Goal: Navigation & Orientation: Understand site structure

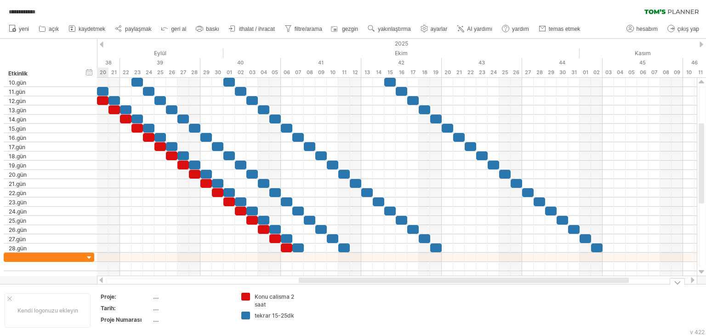
drag, startPoint x: 530, startPoint y: 279, endPoint x: 592, endPoint y: 287, distance: 62.0
click at [592, 287] on div "**********" at bounding box center [353, 168] width 706 height 336
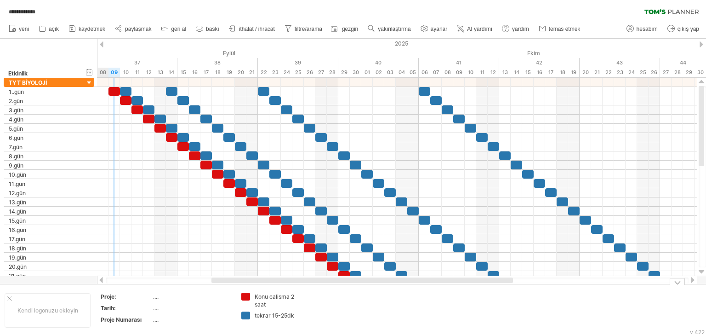
drag, startPoint x: 428, startPoint y: 281, endPoint x: 357, endPoint y: 303, distance: 74.1
click at [357, 303] on div "**********" at bounding box center [353, 168] width 706 height 336
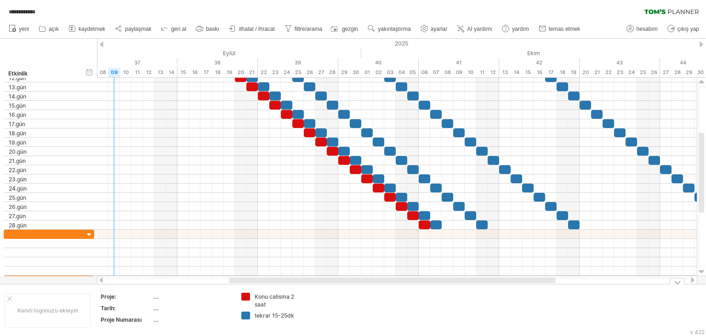
drag, startPoint x: 477, startPoint y: 283, endPoint x: 512, endPoint y: 284, distance: 34.9
click at [512, 284] on div "**********" at bounding box center [353, 168] width 706 height 336
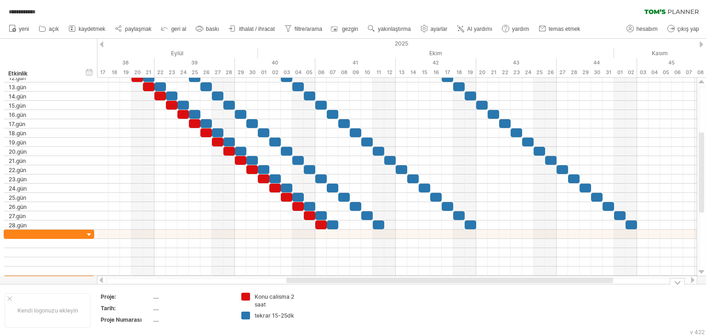
drag, startPoint x: 508, startPoint y: 281, endPoint x: 566, endPoint y: 289, distance: 58.0
click at [566, 289] on div "**********" at bounding box center [353, 168] width 706 height 336
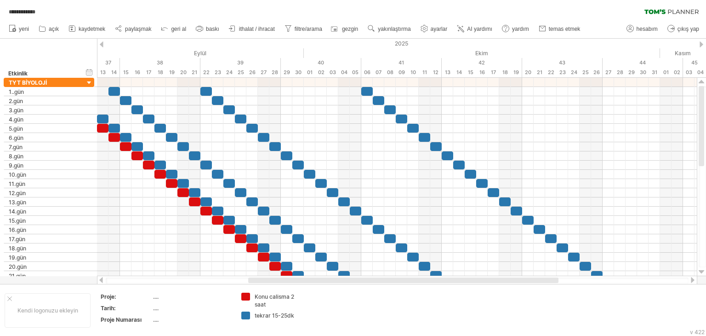
drag, startPoint x: 552, startPoint y: 280, endPoint x: 528, endPoint y: 280, distance: 24.4
click at [528, 280] on div at bounding box center [403, 280] width 310 height 6
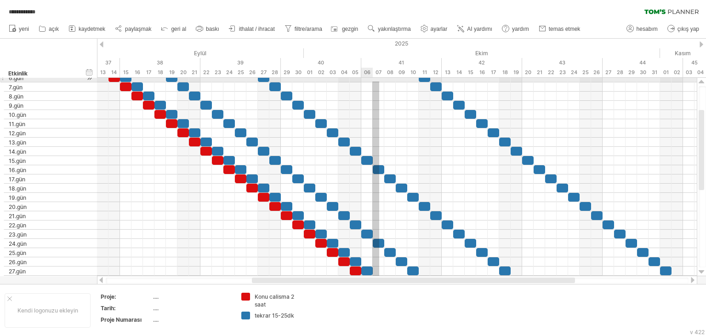
drag, startPoint x: 379, startPoint y: 237, endPoint x: 380, endPoint y: 81, distance: 155.4
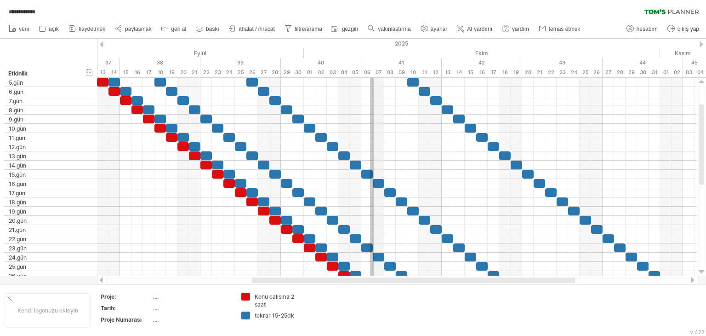
drag, startPoint x: 370, startPoint y: 236, endPoint x: 382, endPoint y: 86, distance: 150.3
click at [379, 74] on div "**********" at bounding box center [353, 168] width 706 height 336
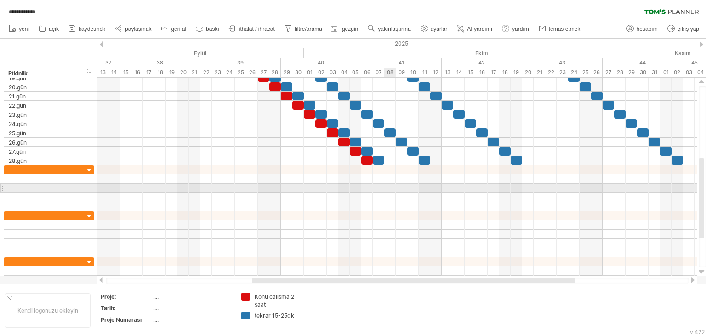
click at [394, 188] on div at bounding box center [397, 187] width 600 height 9
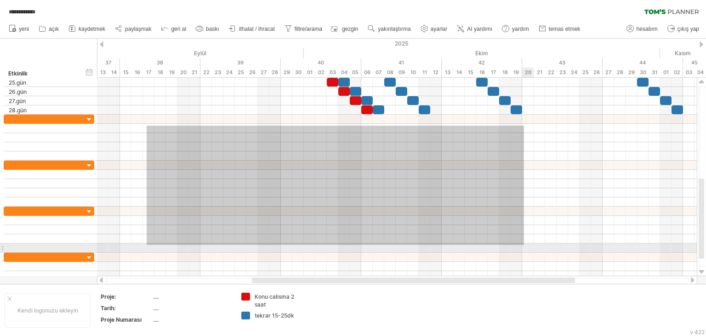
drag, startPoint x: 148, startPoint y: 126, endPoint x: 577, endPoint y: 252, distance: 447.7
click at [577, 255] on div at bounding box center [397, 179] width 600 height 202
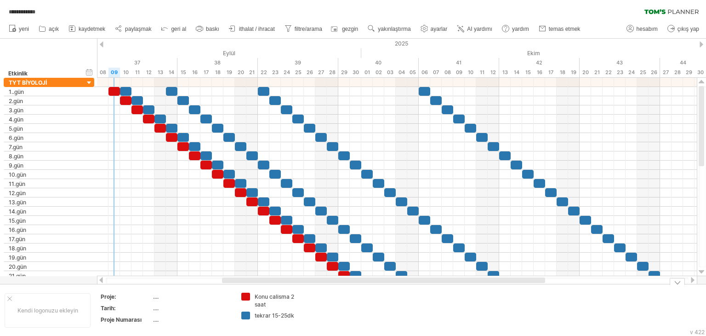
drag, startPoint x: 344, startPoint y: 280, endPoint x: 314, endPoint y: 290, distance: 31.7
click at [314, 290] on div "**********" at bounding box center [353, 168] width 706 height 336
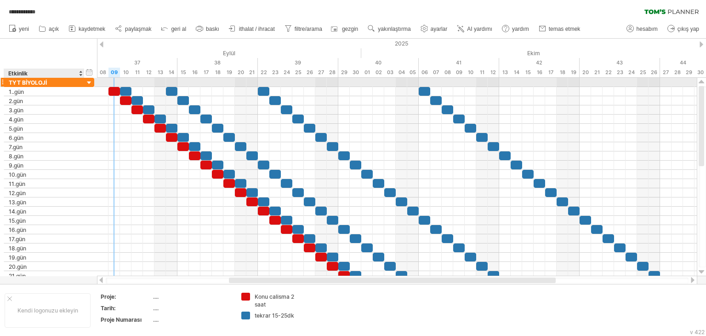
click at [90, 85] on div at bounding box center [89, 83] width 9 height 9
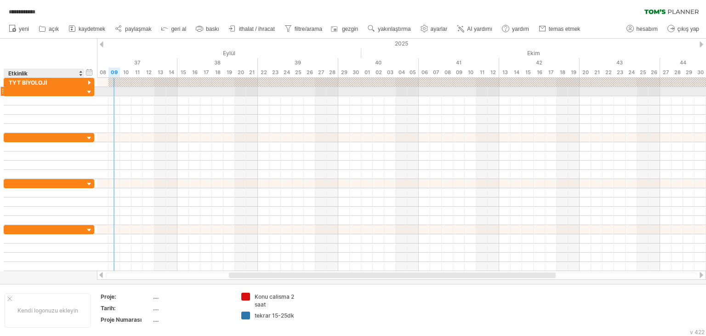
click at [71, 91] on div at bounding box center [44, 91] width 71 height 9
type input "**********"
click at [87, 91] on div at bounding box center [89, 92] width 9 height 9
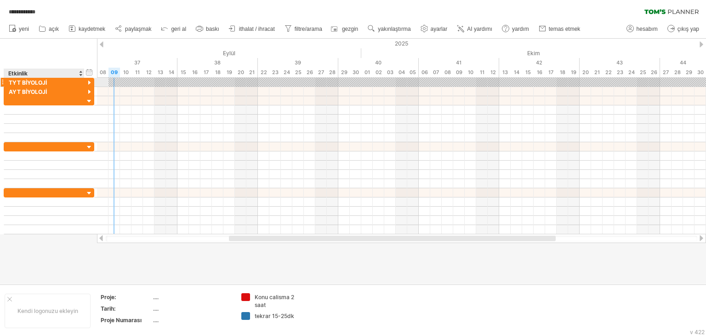
click at [91, 83] on div at bounding box center [89, 83] width 9 height 9
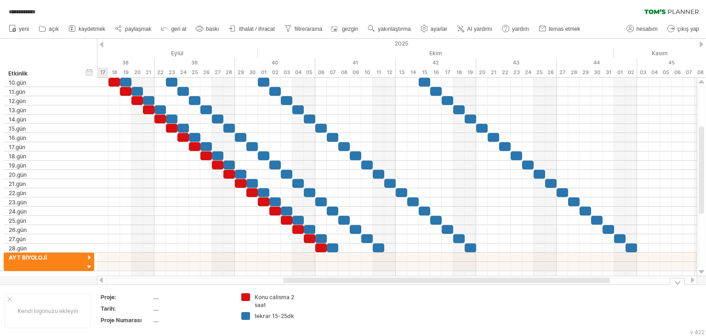
drag, startPoint x: 538, startPoint y: 282, endPoint x: 592, endPoint y: 285, distance: 54.3
click at [592, 285] on div "**********" at bounding box center [353, 168] width 706 height 336
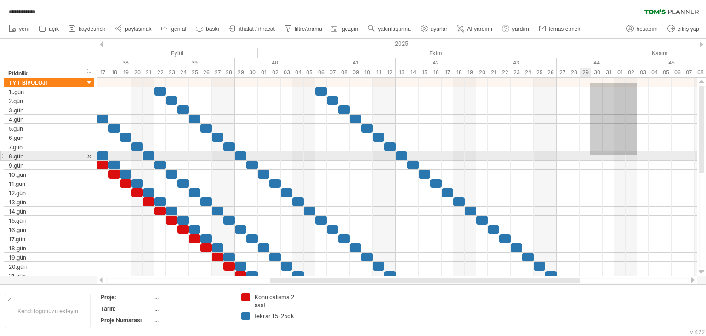
drag, startPoint x: 637, startPoint y: 83, endPoint x: 590, endPoint y: 154, distance: 85.5
click at [590, 154] on div at bounding box center [397, 179] width 600 height 202
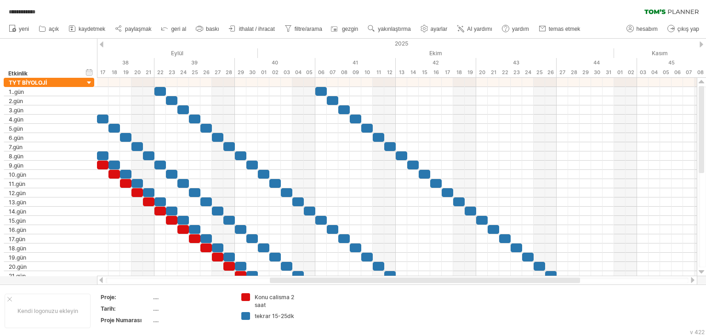
click at [558, 280] on div at bounding box center [425, 280] width 310 height 6
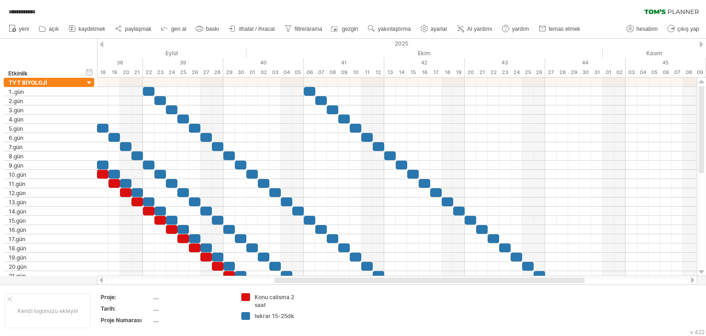
drag, startPoint x: 558, startPoint y: 280, endPoint x: 573, endPoint y: 285, distance: 15.6
click at [573, 285] on div "**********" at bounding box center [353, 168] width 706 height 336
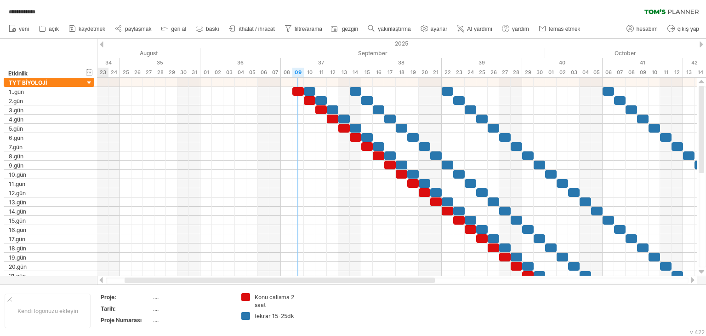
drag, startPoint x: 566, startPoint y: 282, endPoint x: 399, endPoint y: 276, distance: 166.9
click at [399, 276] on div at bounding box center [397, 279] width 600 height 9
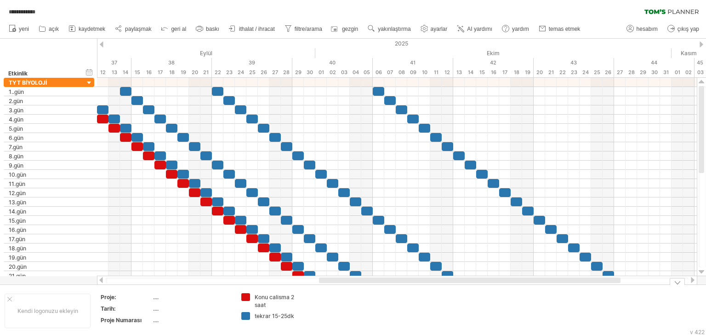
drag, startPoint x: 457, startPoint y: 285, endPoint x: 535, endPoint y: 299, distance: 78.9
click at [537, 300] on div "**********" at bounding box center [353, 168] width 706 height 336
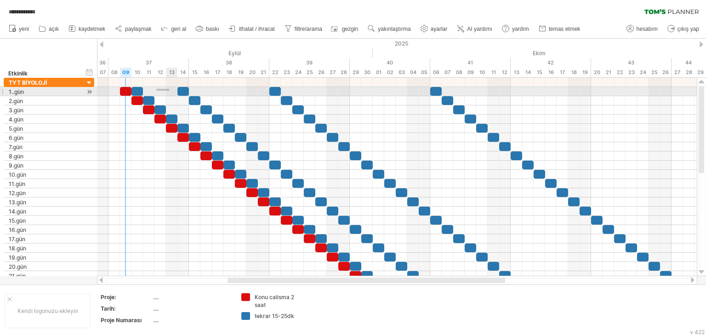
click at [169, 91] on div at bounding box center [397, 91] width 600 height 9
drag, startPoint x: 206, startPoint y: 94, endPoint x: 262, endPoint y: 94, distance: 56.1
click at [262, 94] on div at bounding box center [397, 91] width 600 height 9
drag, startPoint x: 296, startPoint y: 91, endPoint x: 451, endPoint y: 92, distance: 154.9
click at [451, 92] on div at bounding box center [397, 91] width 600 height 9
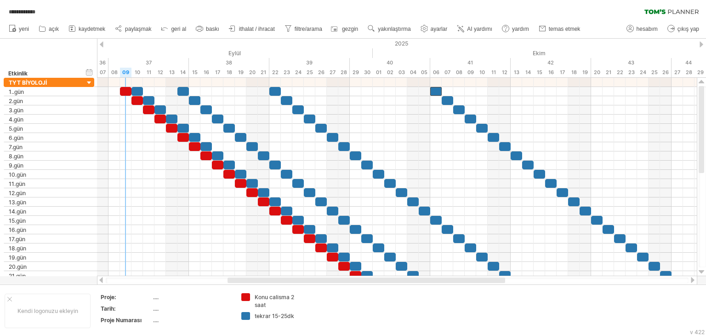
click at [478, 278] on div at bounding box center [367, 280] width 278 height 6
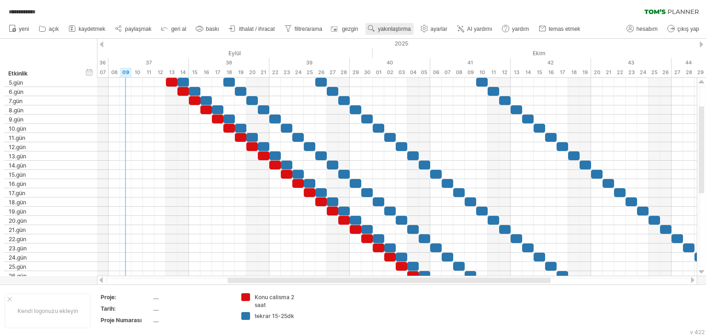
click at [379, 32] on link "yakınlaştırma" at bounding box center [389, 29] width 48 height 12
click at [396, 59] on font "Hafta" at bounding box center [396, 58] width 14 height 7
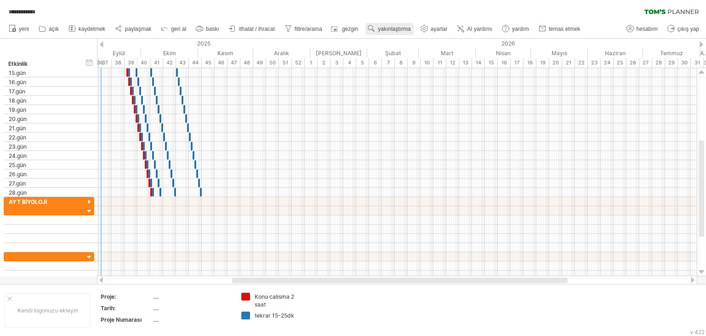
click at [384, 34] on link "yakınlaştırma" at bounding box center [389, 29] width 48 height 12
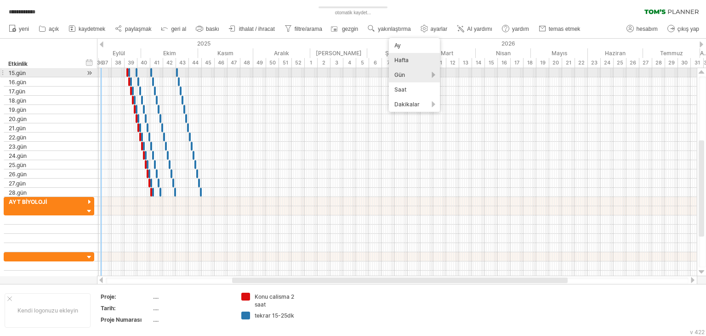
click at [406, 72] on div "Gün" at bounding box center [414, 75] width 51 height 15
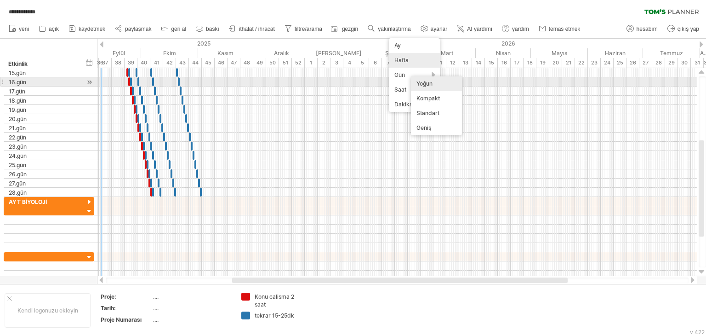
click at [419, 81] on font "Yoğun" at bounding box center [424, 83] width 16 height 7
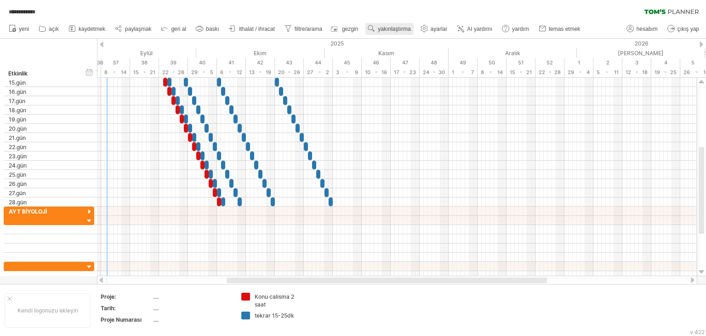
click at [392, 34] on link "yakınlaştırma" at bounding box center [389, 29] width 48 height 12
click at [406, 46] on font "Ay" at bounding box center [405, 45] width 6 height 7
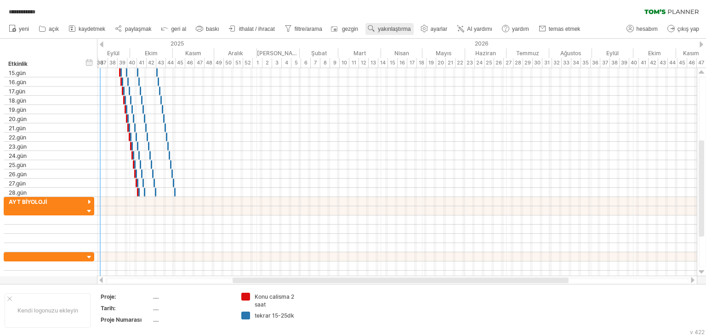
click at [395, 32] on link "yakınlaştırma" at bounding box center [389, 29] width 48 height 12
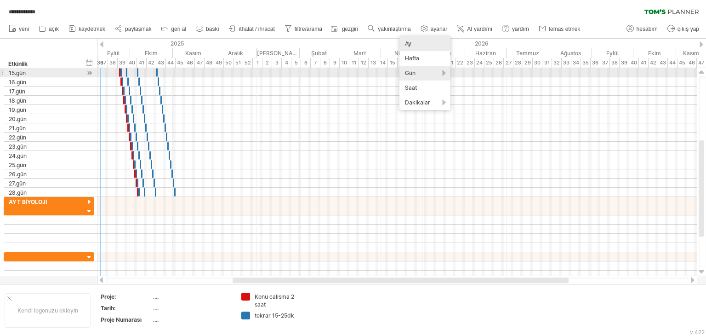
click at [415, 73] on font "Gün" at bounding box center [410, 72] width 11 height 7
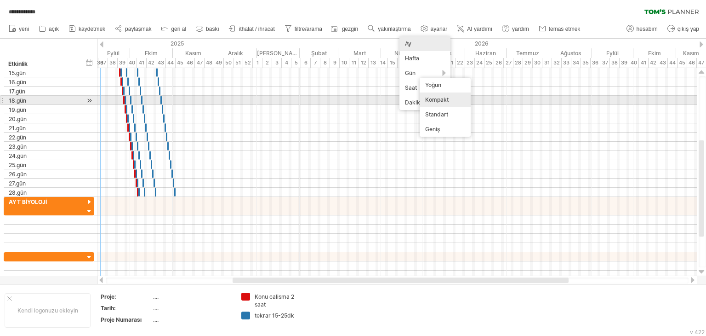
click at [442, 97] on font "Kompakt" at bounding box center [436, 99] width 23 height 7
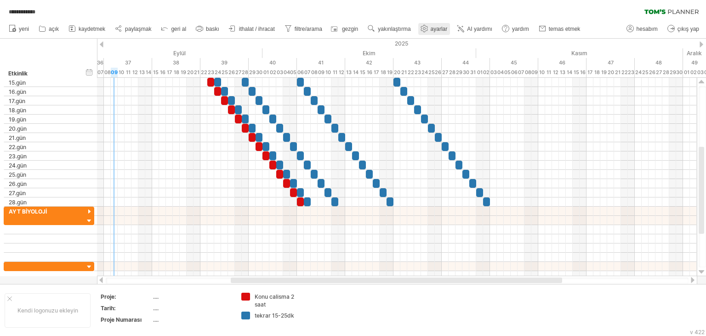
click at [436, 30] on font "ayarlar" at bounding box center [439, 29] width 17 height 6
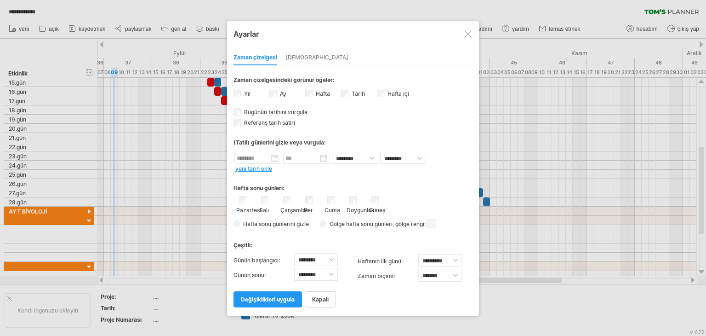
click at [467, 32] on div at bounding box center [467, 33] width 7 height 7
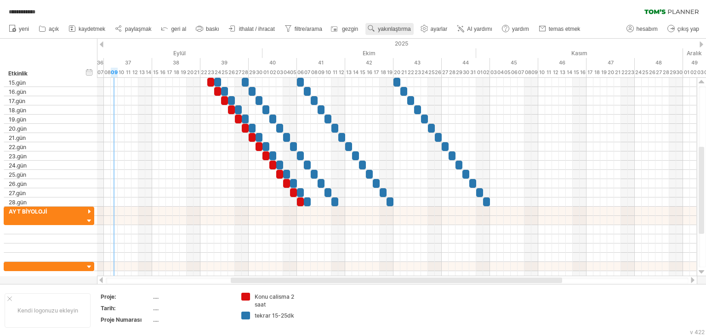
click at [375, 28] on use at bounding box center [371, 28] width 9 height 9
click at [399, 71] on div "Gün" at bounding box center [405, 69] width 51 height 15
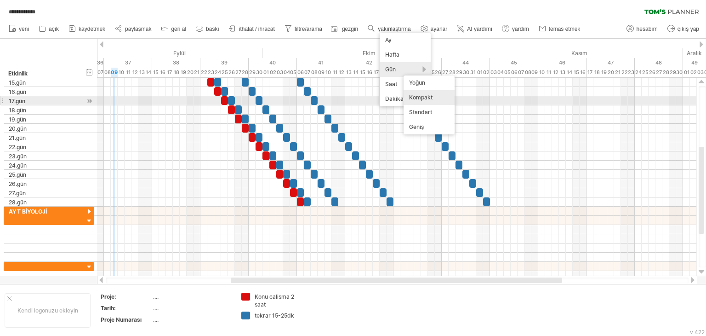
click at [431, 109] on font "Standart" at bounding box center [420, 111] width 23 height 7
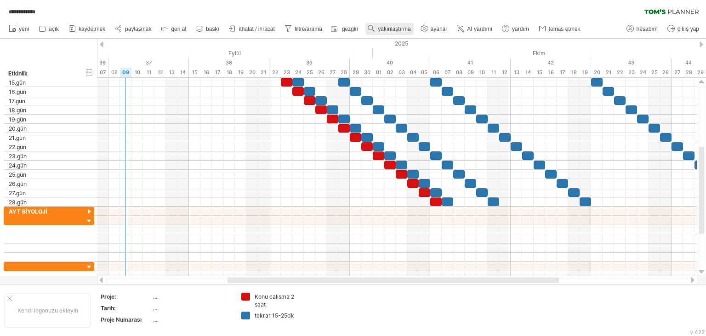
click at [408, 29] on font "yakınlaştırma" at bounding box center [394, 29] width 33 height 6
click at [430, 73] on div "Gün" at bounding box center [438, 70] width 51 height 15
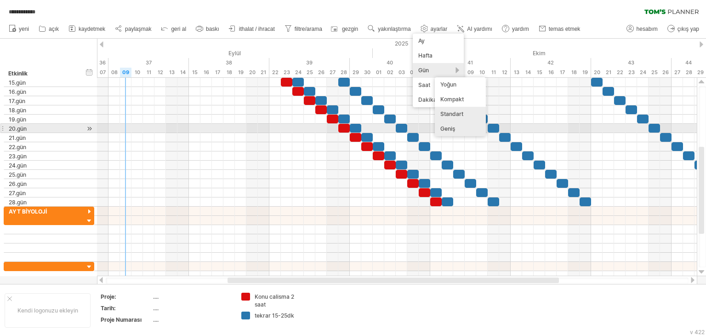
click at [468, 130] on div "Geniş" at bounding box center [460, 128] width 51 height 15
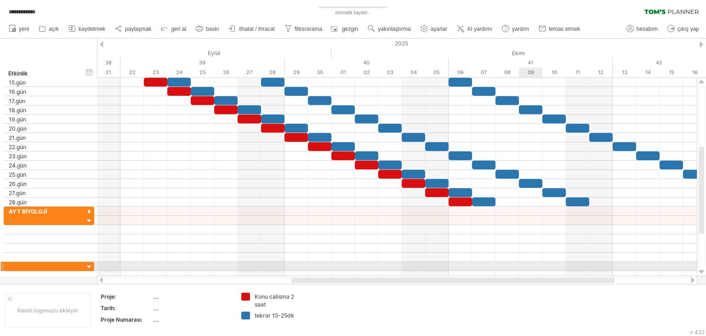
drag, startPoint x: 432, startPoint y: 280, endPoint x: 541, endPoint y: 268, distance: 110.6
click at [541, 268] on div "**********" at bounding box center [353, 168] width 706 height 336
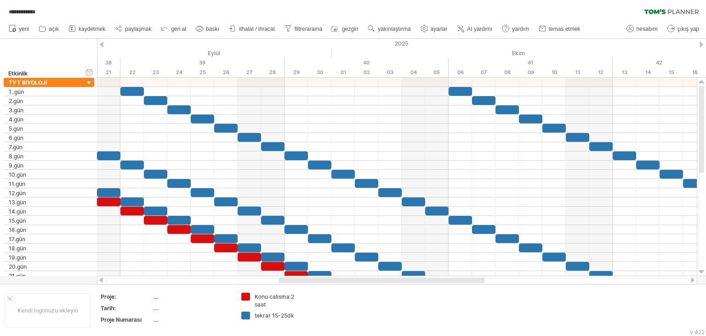
click at [381, 22] on ul "yeni açık" at bounding box center [294, 28] width 580 height 19
click at [383, 28] on font "yakınlaştırma" at bounding box center [394, 29] width 33 height 6
click at [409, 65] on div "Gün" at bounding box center [413, 69] width 51 height 15
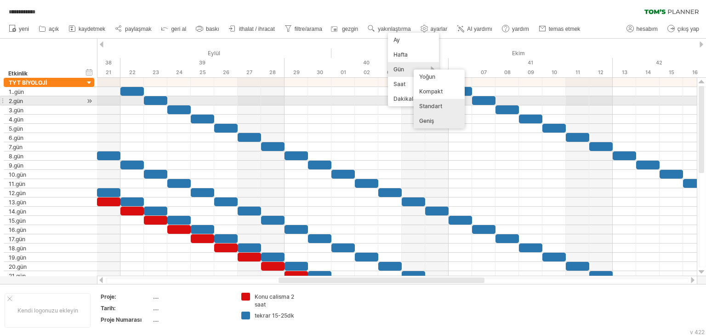
click at [449, 103] on div "Standart" at bounding box center [439, 106] width 51 height 15
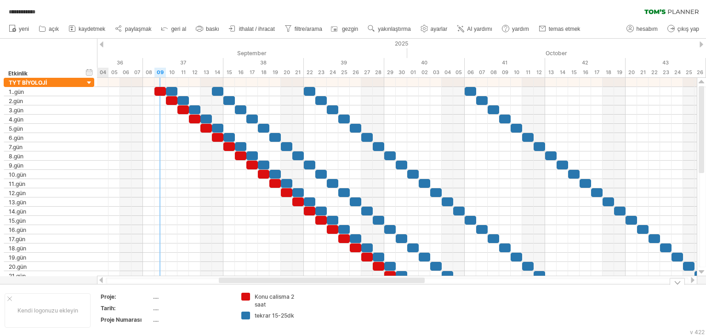
drag, startPoint x: 389, startPoint y: 281, endPoint x: 300, endPoint y: 135, distance: 171.2
click at [319, 288] on div "**********" at bounding box center [353, 168] width 706 height 336
